Goal: Complete application form

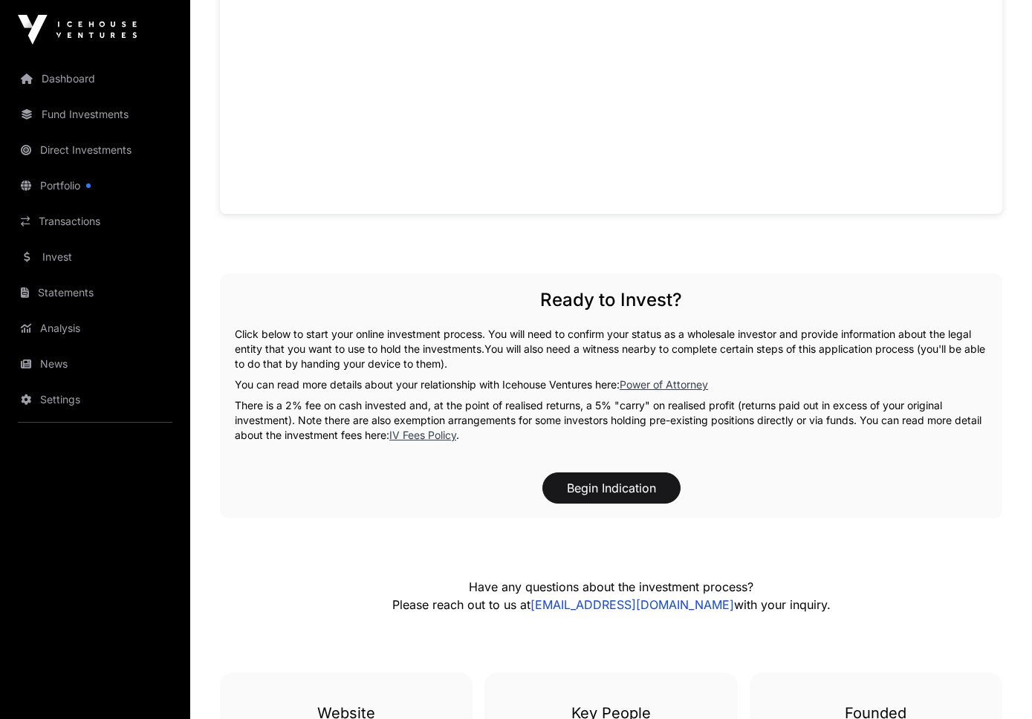
scroll to position [1045, 0]
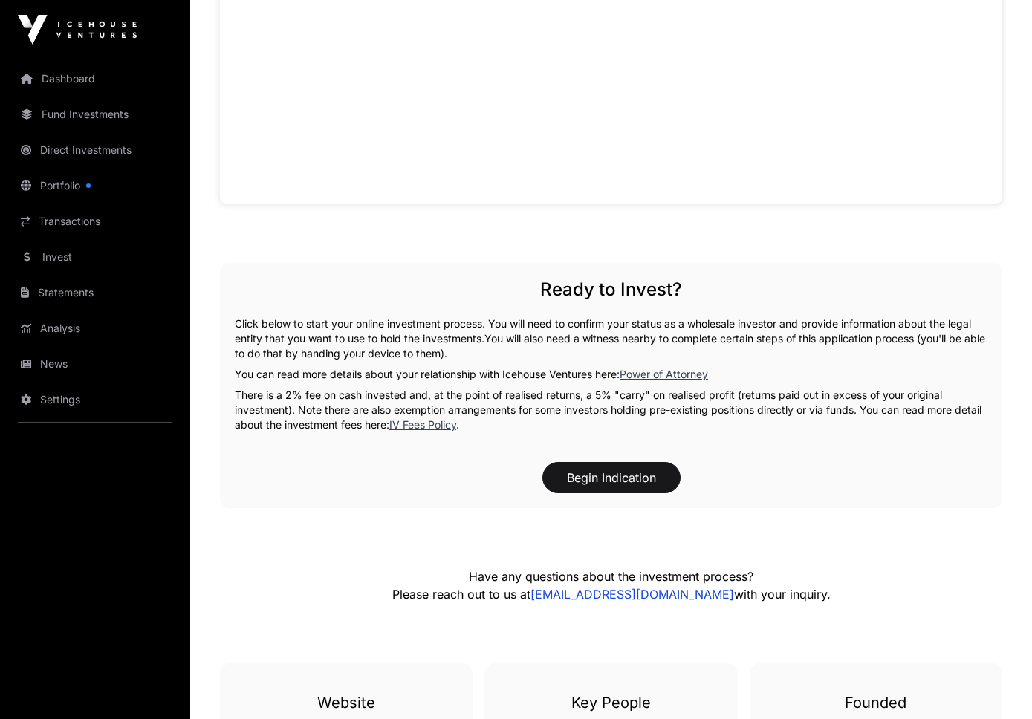
click at [637, 481] on button "Begin Indication" at bounding box center [611, 477] width 138 height 31
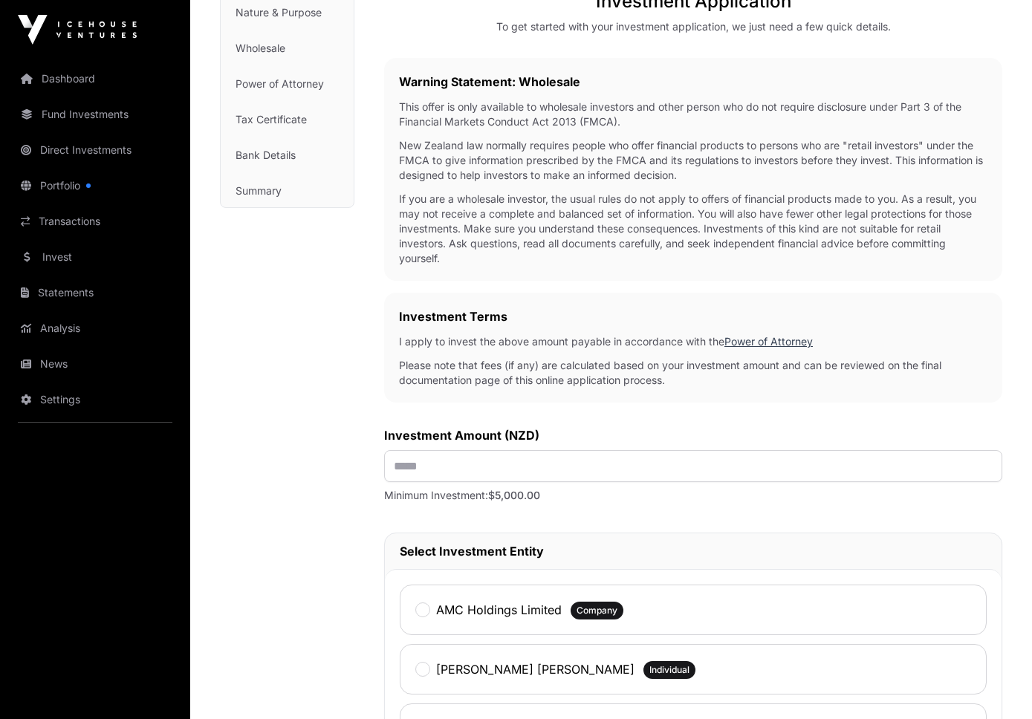
scroll to position [221, 0]
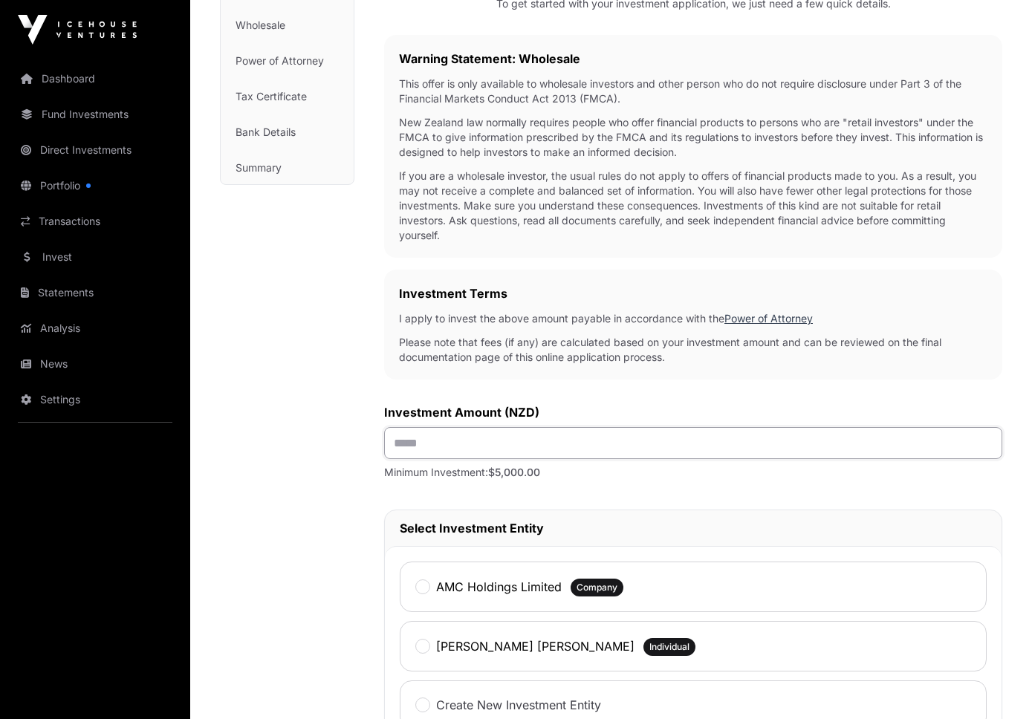
click at [428, 449] on input "text" at bounding box center [693, 443] width 618 height 32
type input "*******"
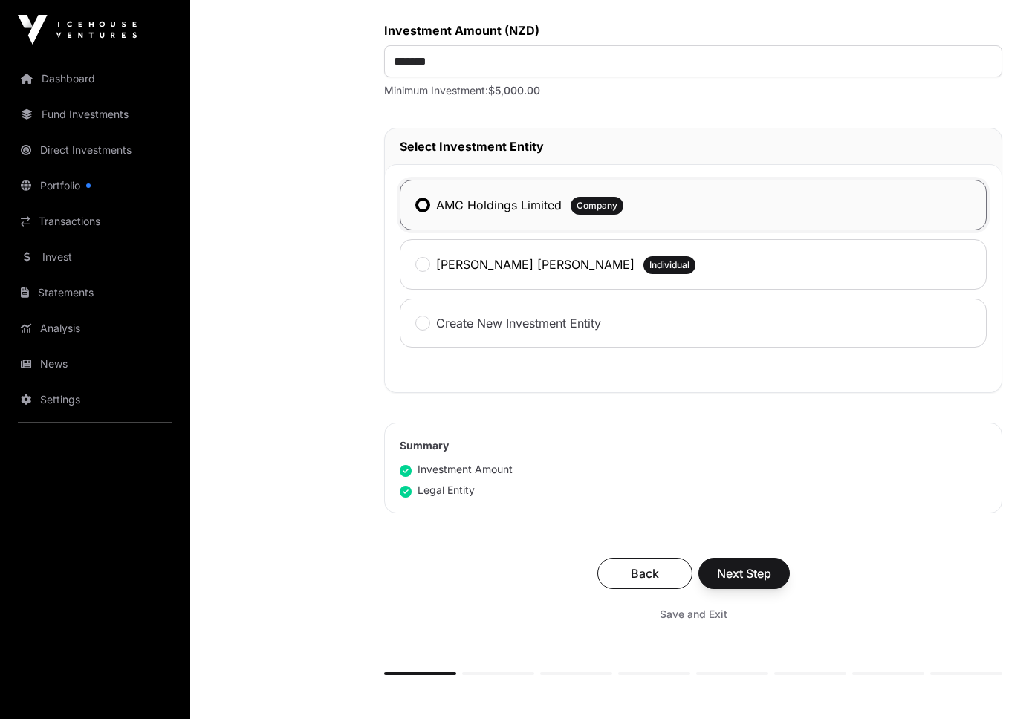
scroll to position [630, 0]
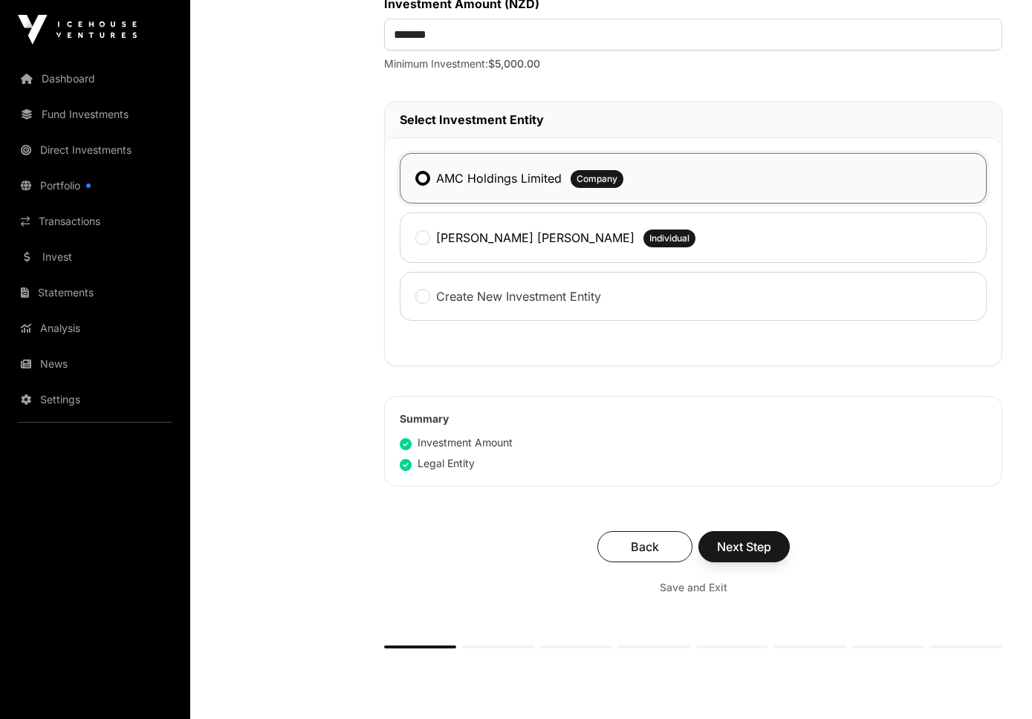
click at [712, 547] on button "Next Step" at bounding box center [743, 546] width 91 height 31
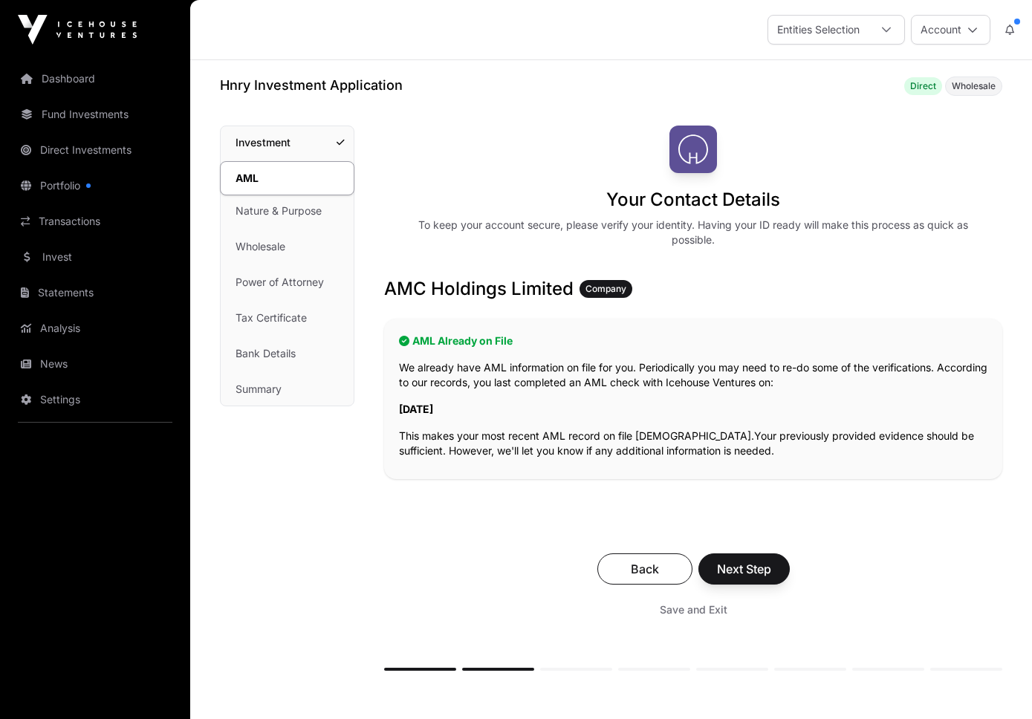
click at [743, 559] on button "Next Step" at bounding box center [743, 568] width 91 height 31
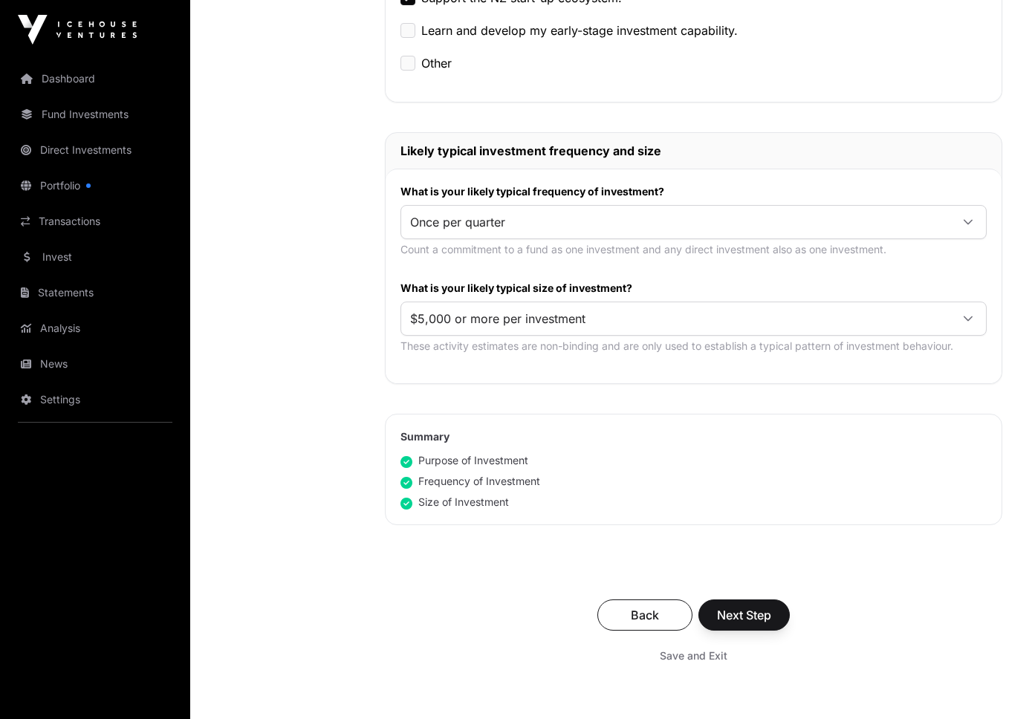
scroll to position [639, 0]
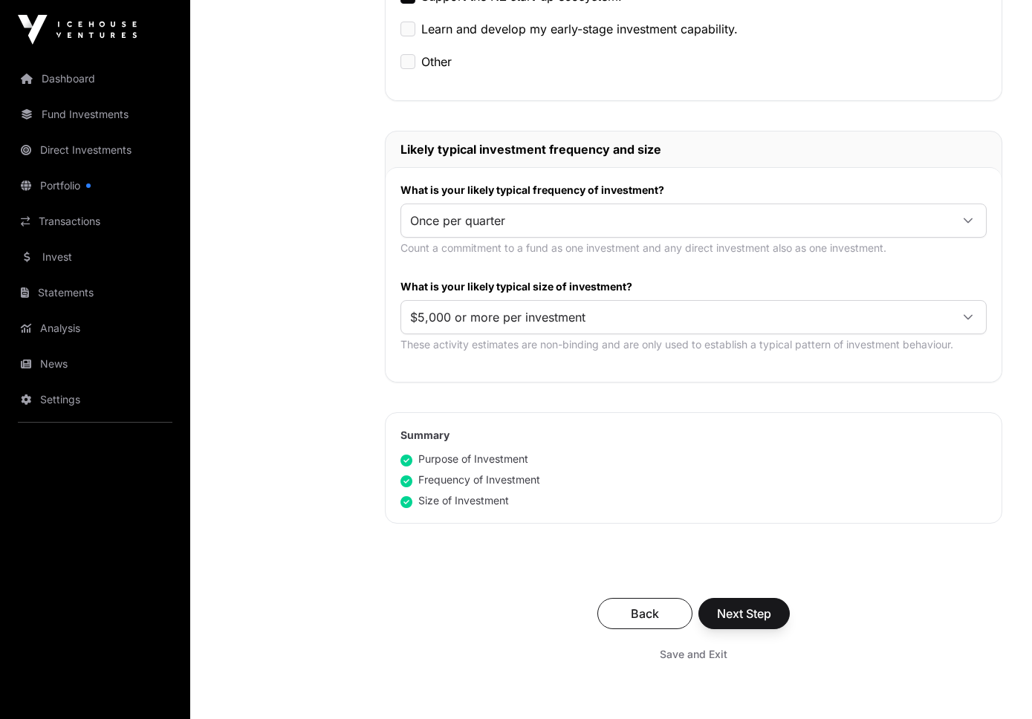
click at [746, 606] on span "Next Step" at bounding box center [744, 614] width 54 height 18
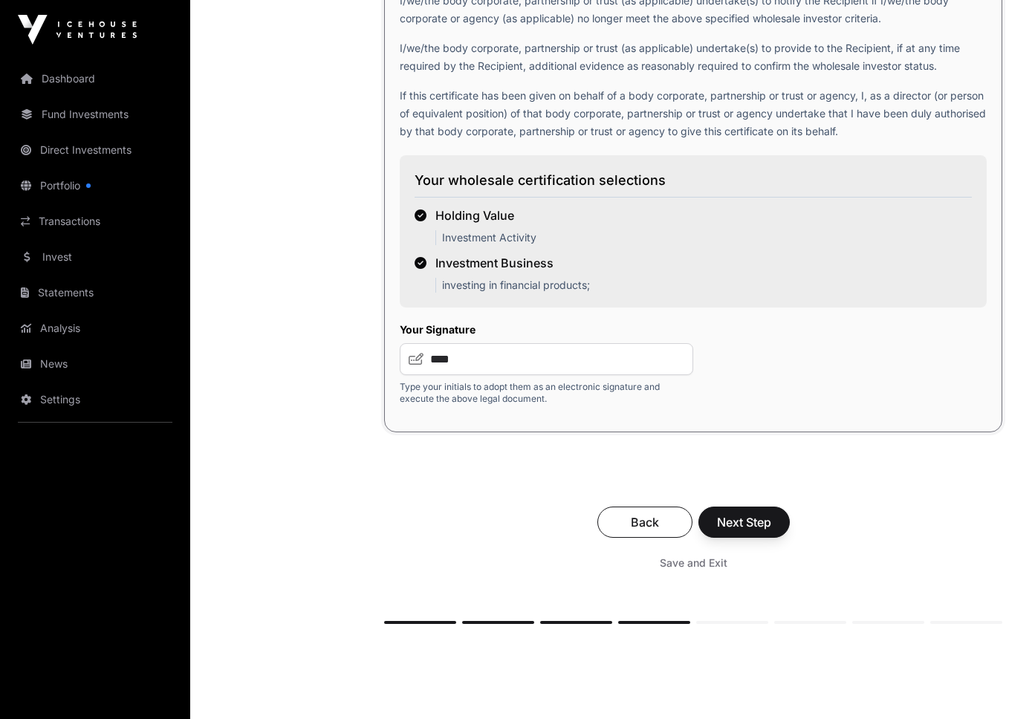
scroll to position [2747, 0]
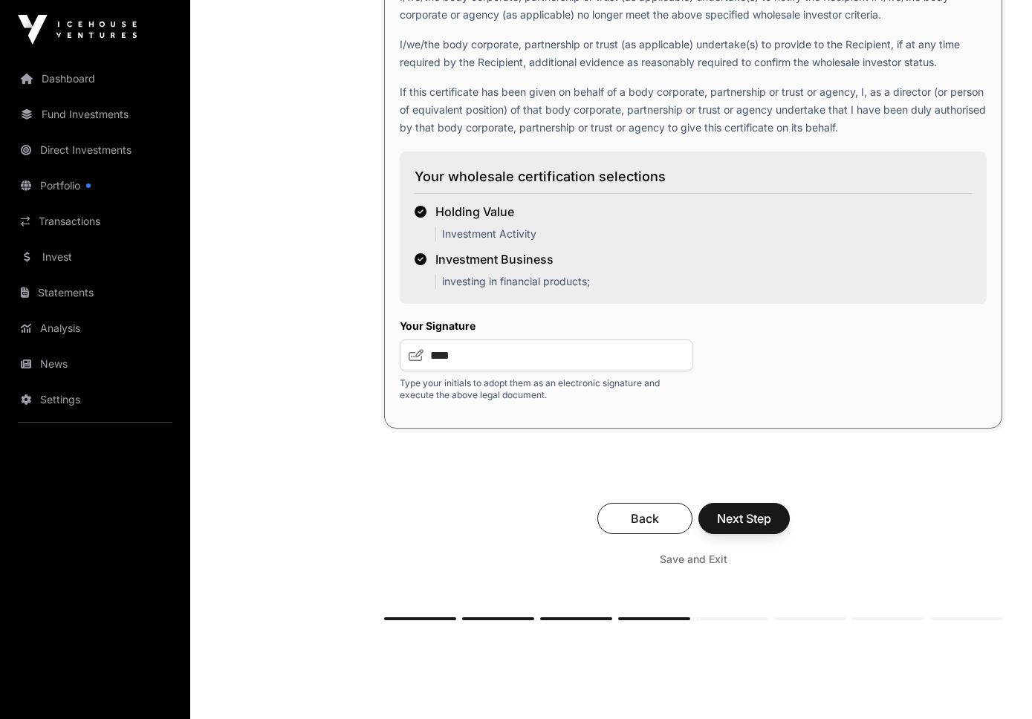
click at [762, 527] on span "Next Step" at bounding box center [744, 519] width 54 height 18
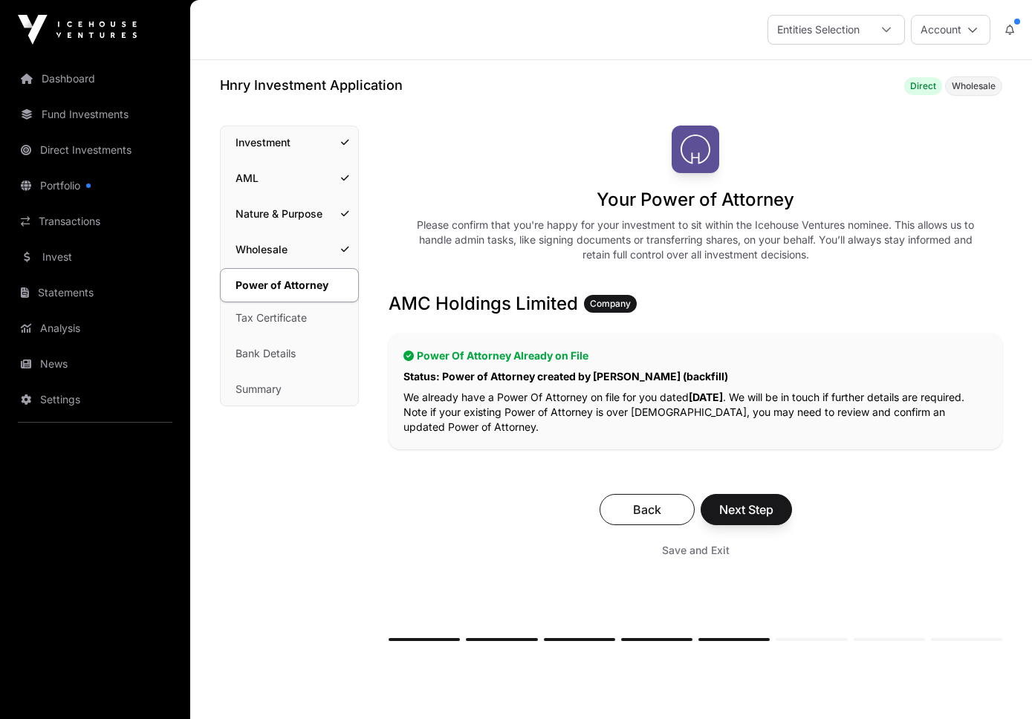
click at [759, 518] on span "Next Step" at bounding box center [746, 510] width 54 height 18
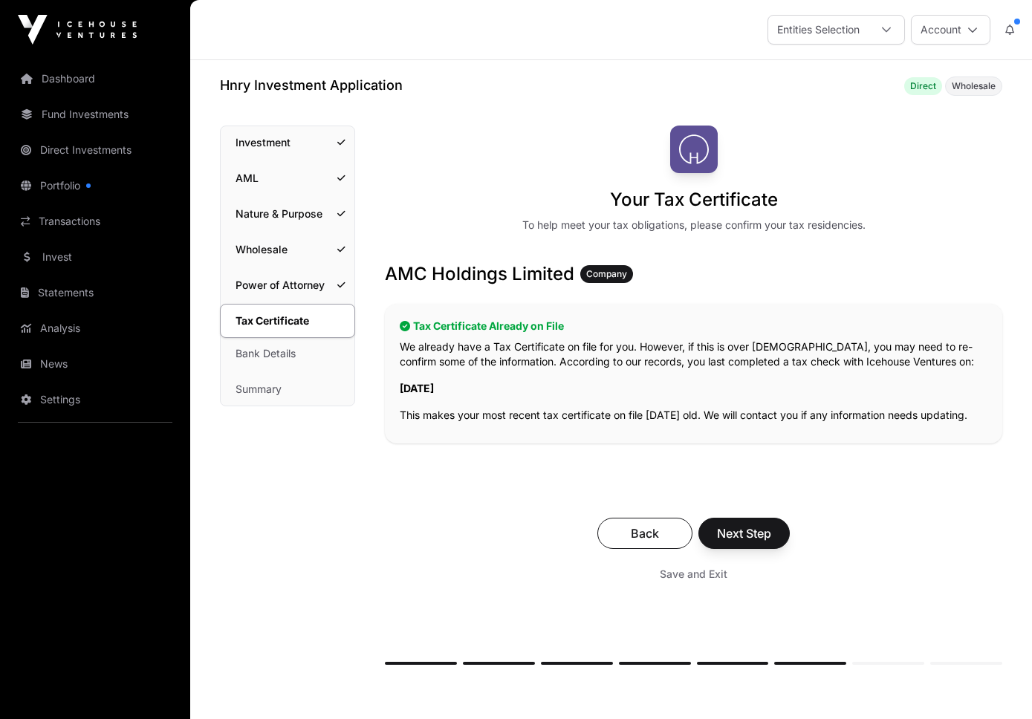
click at [759, 540] on span "Next Step" at bounding box center [744, 534] width 54 height 18
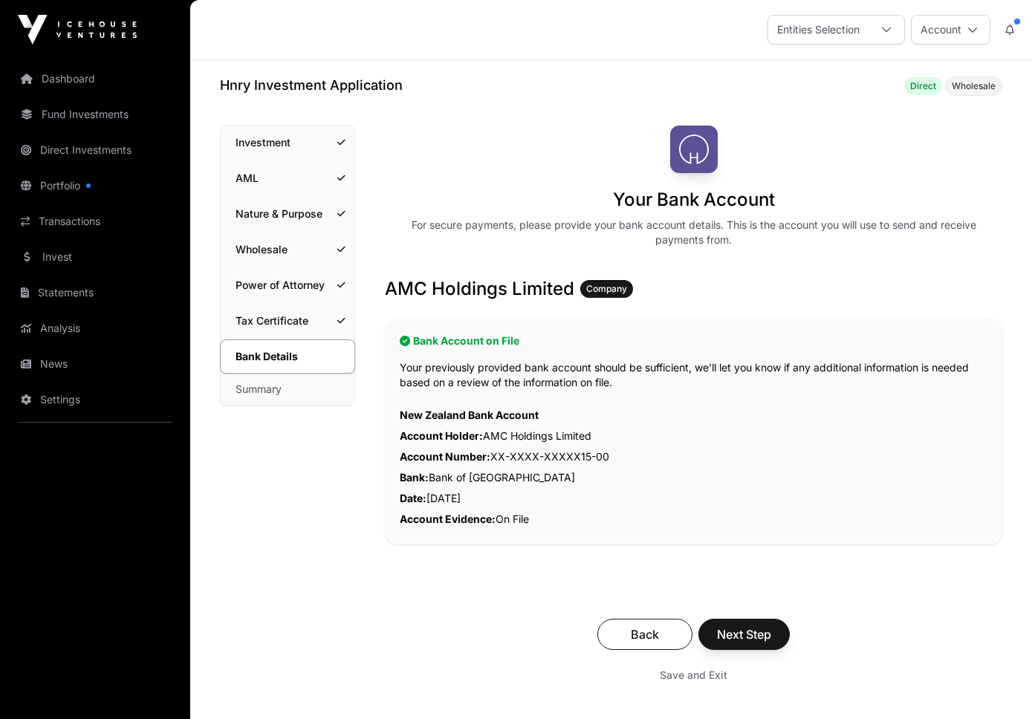
click at [763, 626] on span "Next Step" at bounding box center [744, 635] width 54 height 18
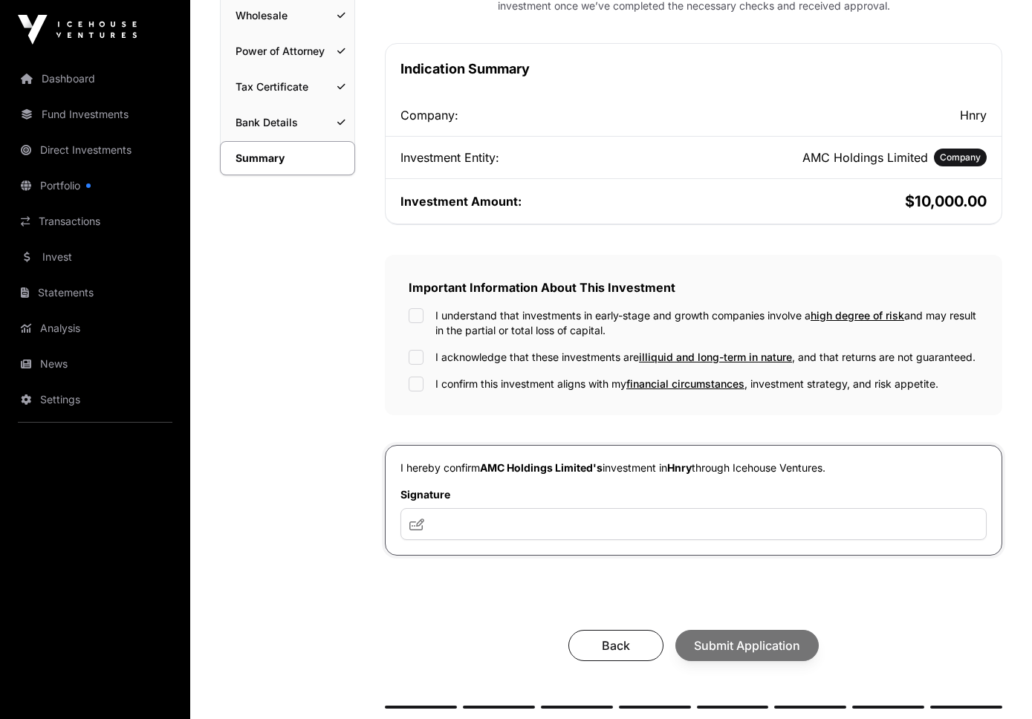
scroll to position [236, 0]
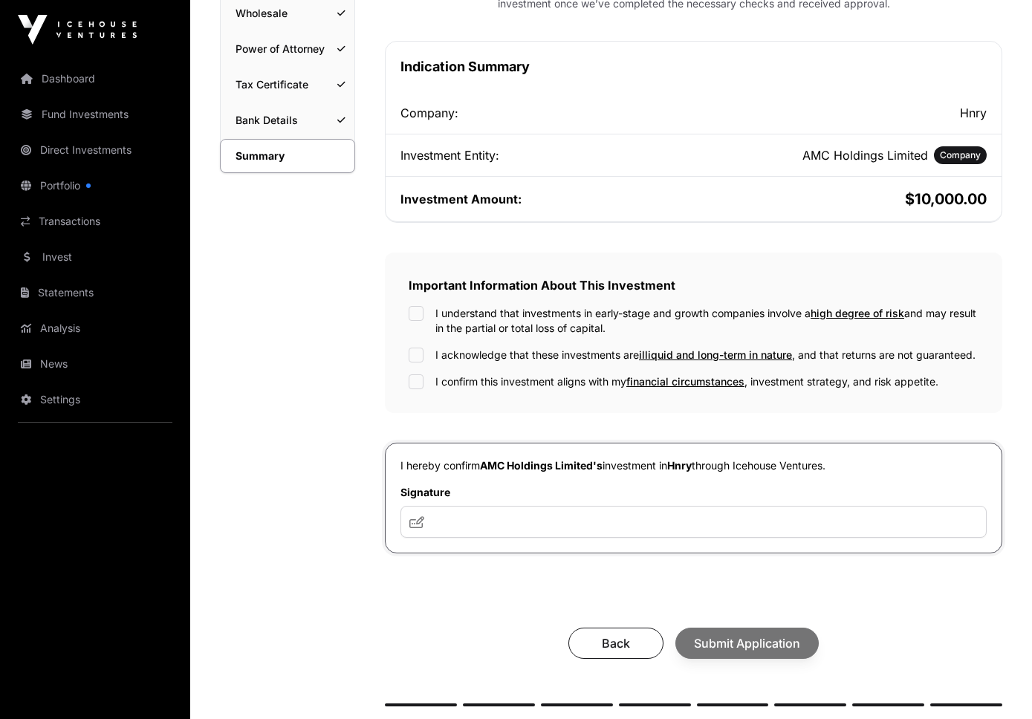
click at [418, 305] on div "Important Information About This Investment I understand that investments in ea…" at bounding box center [693, 333] width 617 height 160
click at [424, 355] on div "I acknowledge that these investments are illiquid and long-term in nature , and…" at bounding box center [694, 355] width 570 height 15
click at [469, 524] on input "text" at bounding box center [693, 522] width 586 height 32
type input "*"
type input "**********"
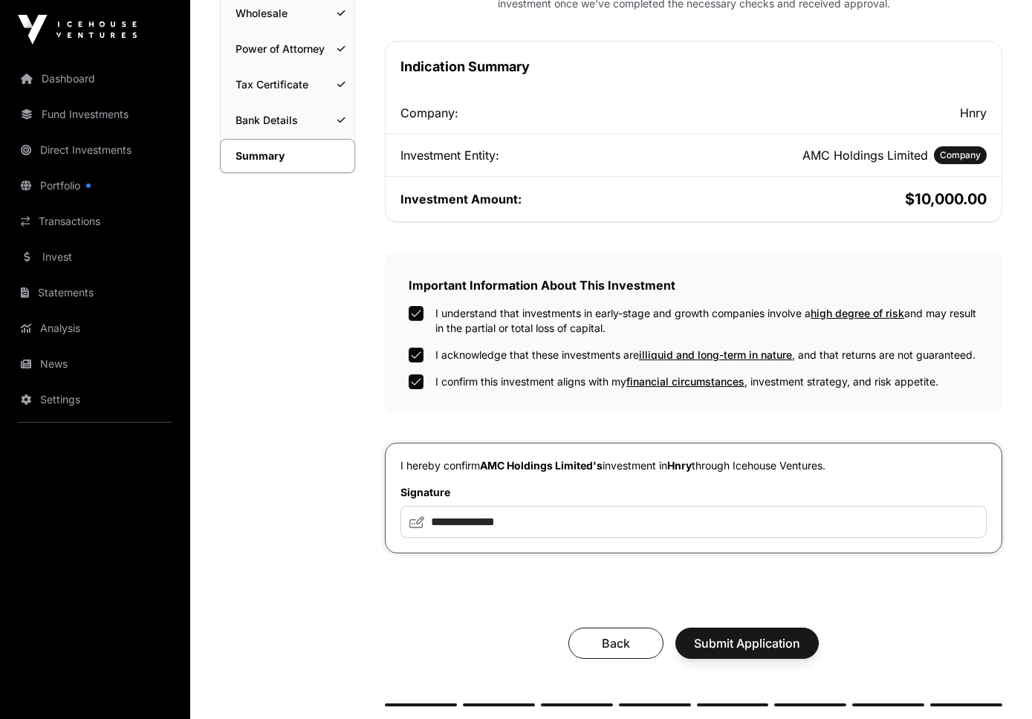
click at [729, 647] on span "Submit Application" at bounding box center [747, 643] width 106 height 18
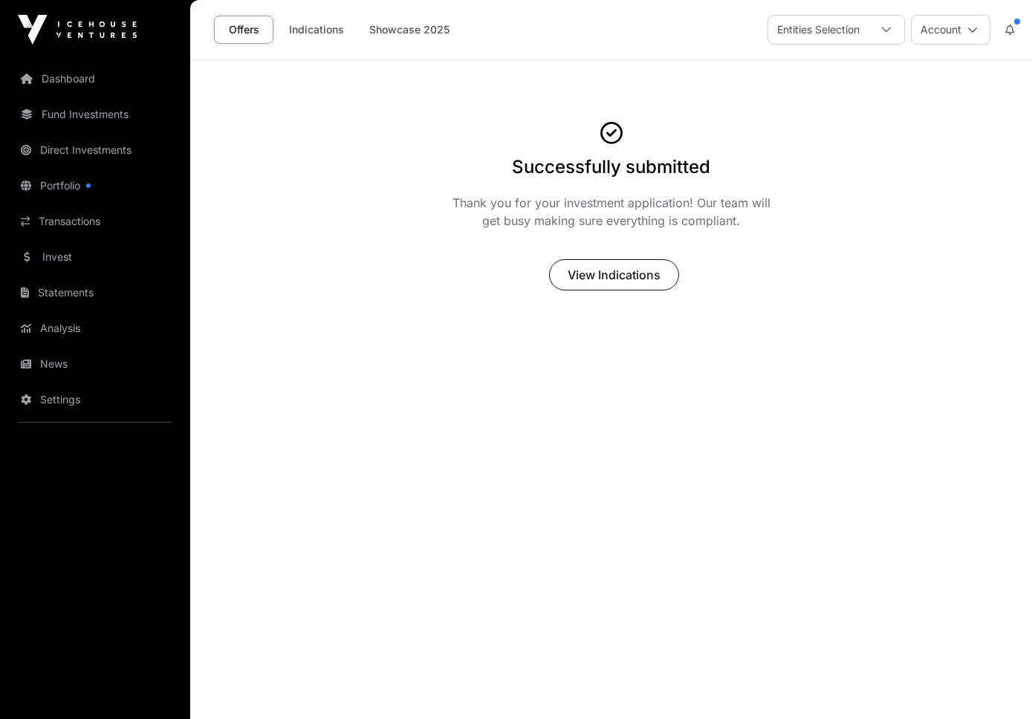
click at [600, 278] on span "View Indications" at bounding box center [614, 275] width 93 height 18
click at [97, 186] on link "Portfolio" at bounding box center [95, 185] width 166 height 33
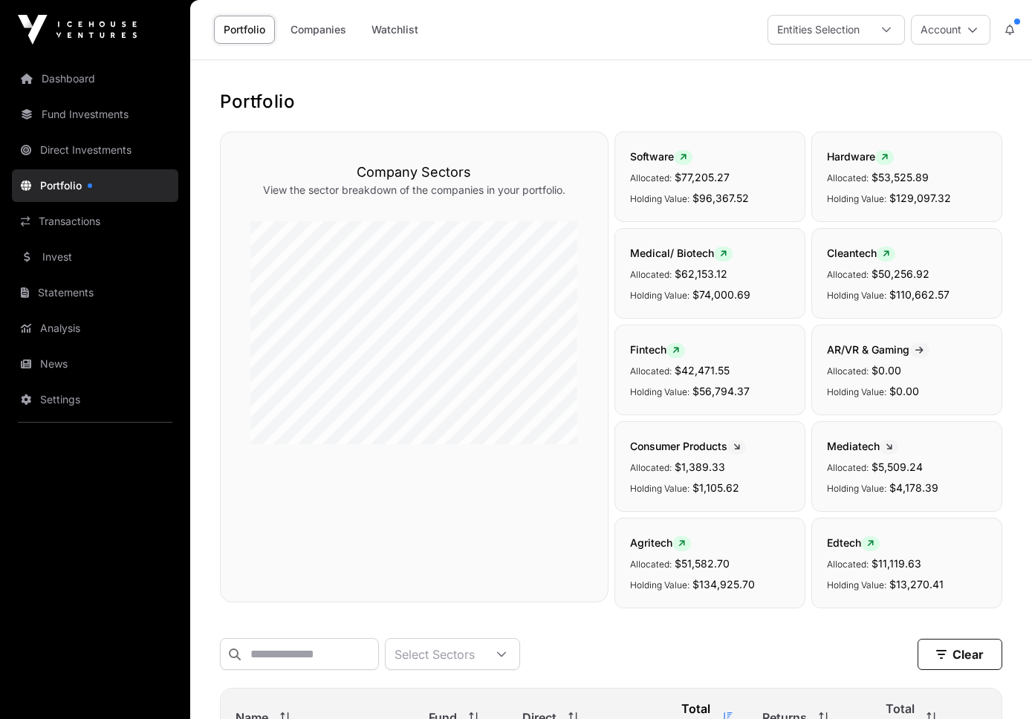
click at [122, 160] on link "Direct Investments" at bounding box center [95, 150] width 166 height 33
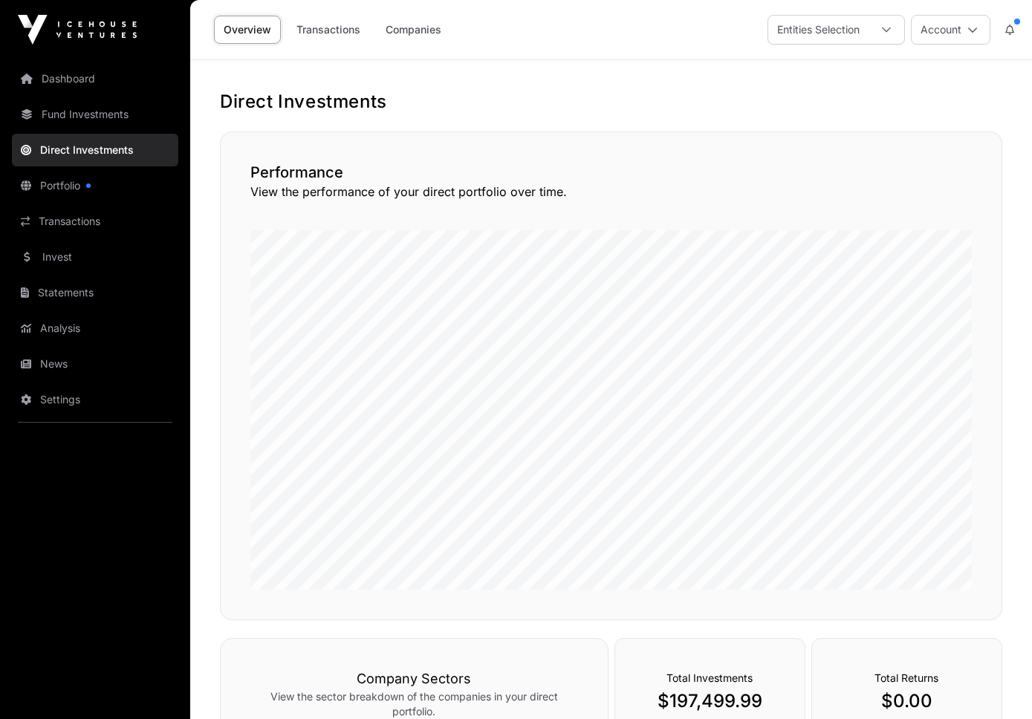
click at [406, 26] on link "Companies" at bounding box center [413, 30] width 75 height 28
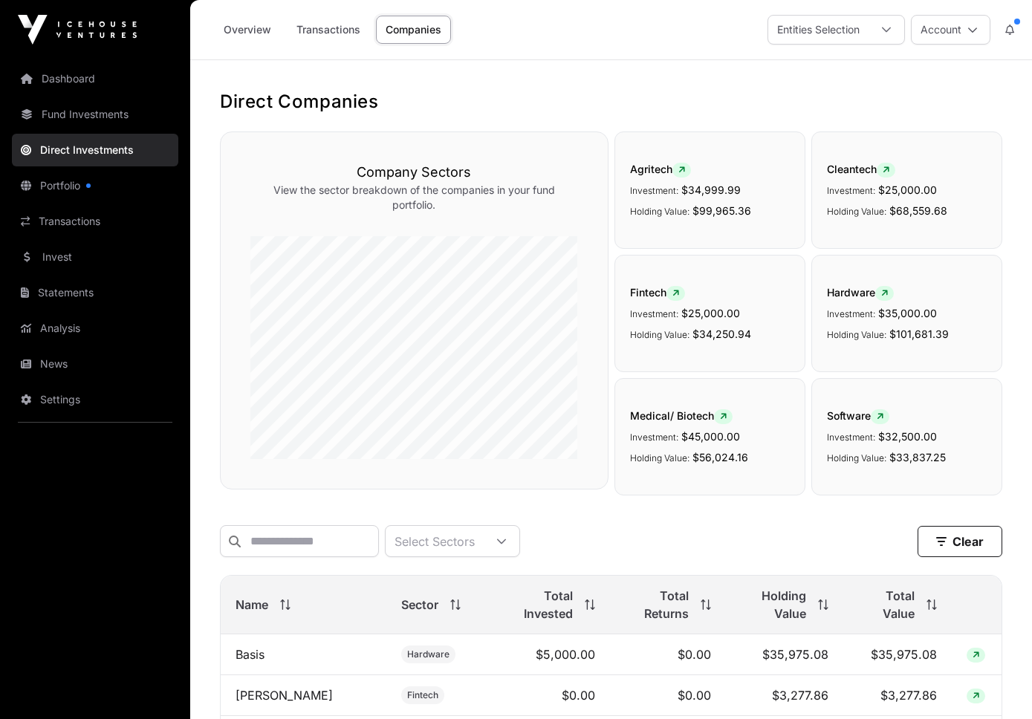
click at [101, 85] on link "Dashboard" at bounding box center [95, 78] width 166 height 33
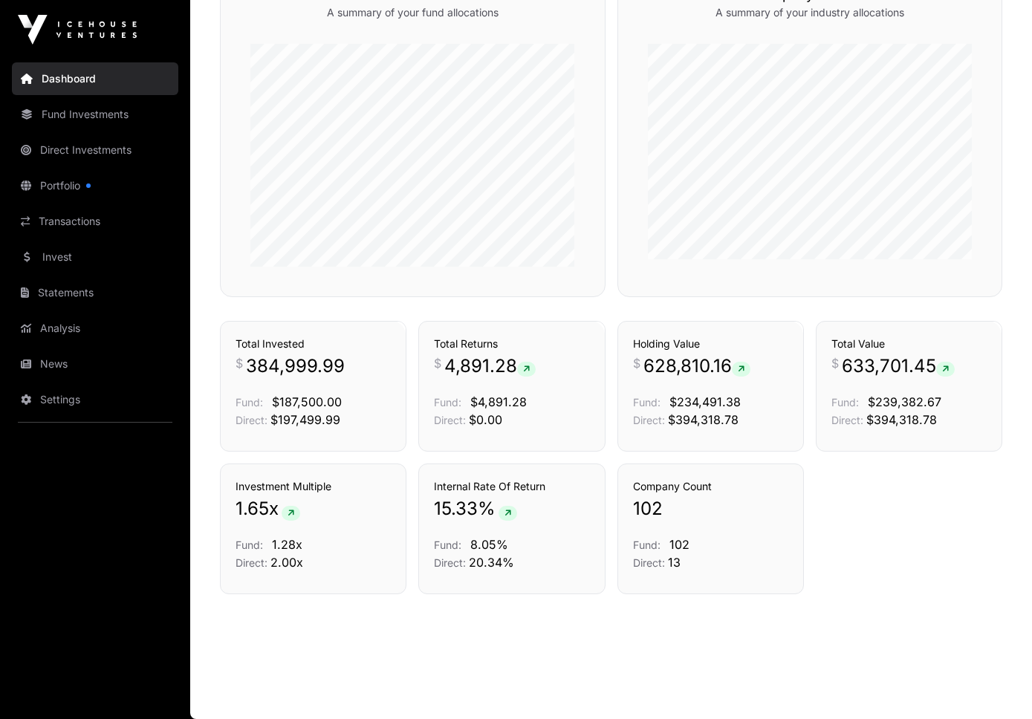
scroll to position [916, 0]
